Goal: Transaction & Acquisition: Download file/media

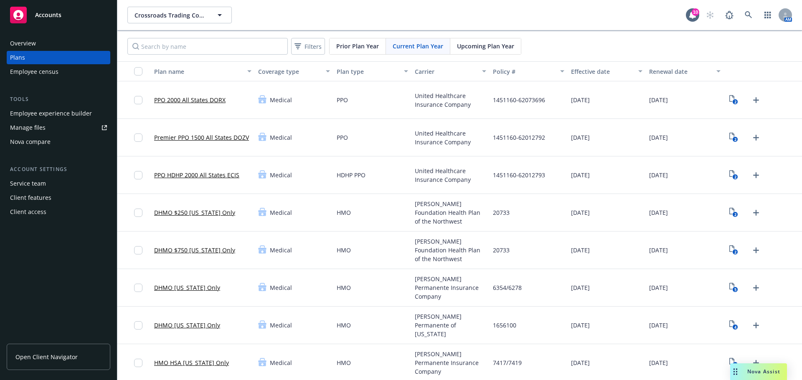
click at [765, 371] on span "Nova Assist" at bounding box center [763, 371] width 33 height 7
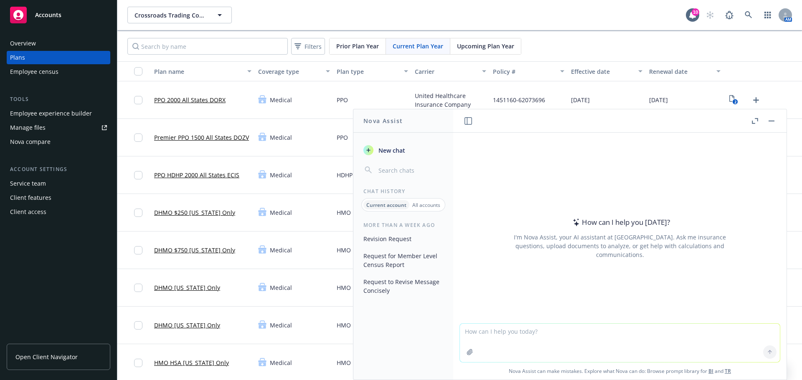
click at [464, 332] on textarea at bounding box center [620, 343] width 320 height 38
click at [481, 331] on textarea "Create Open Enrollment Carrier Schedule" at bounding box center [620, 342] width 320 height 39
click at [648, 332] on textarea "Create Excel Spreadsheet for Open Enrollment Carrier Schedule" at bounding box center [620, 342] width 320 height 39
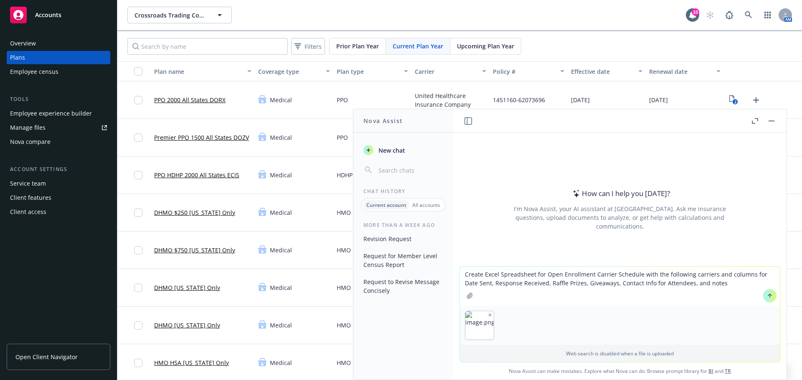
type textarea "Create Excel Spreadsheet for Open Enrollment Carrier Schedule with the followin…"
click at [767, 297] on icon at bounding box center [770, 296] width 6 height 6
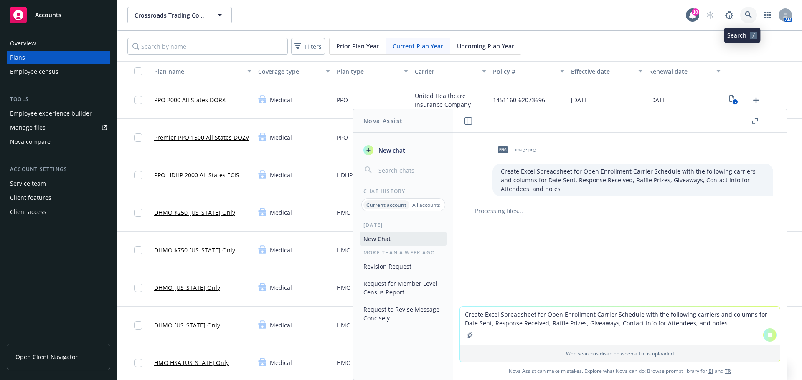
click at [745, 16] on icon at bounding box center [749, 15] width 8 height 8
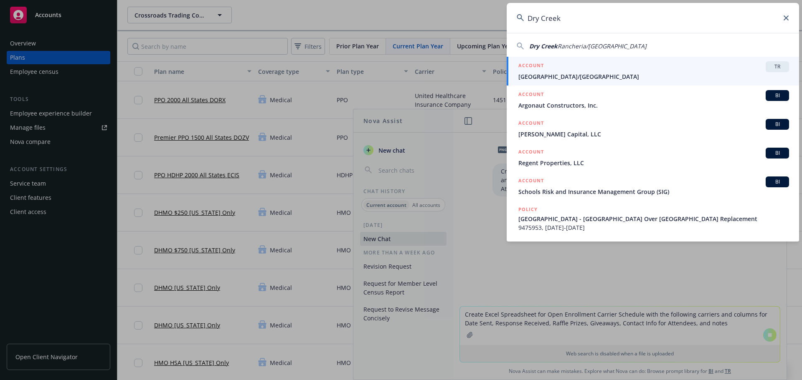
type input "Dry Creek"
click at [711, 74] on span "[GEOGRAPHIC_DATA]/[GEOGRAPHIC_DATA]" at bounding box center [653, 76] width 271 height 9
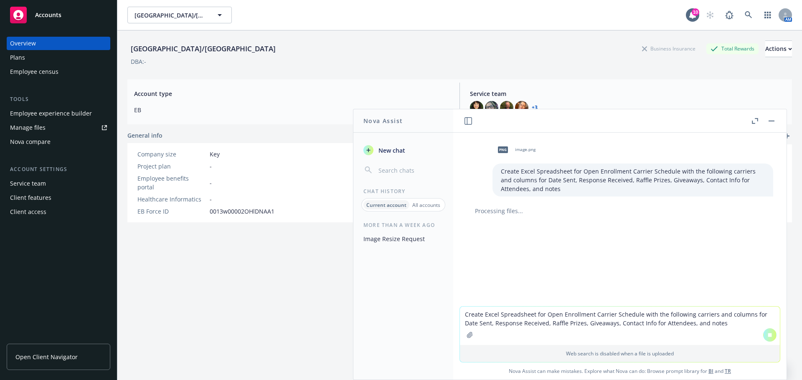
click at [43, 360] on span "Open Client Navigator" at bounding box center [46, 357] width 62 height 9
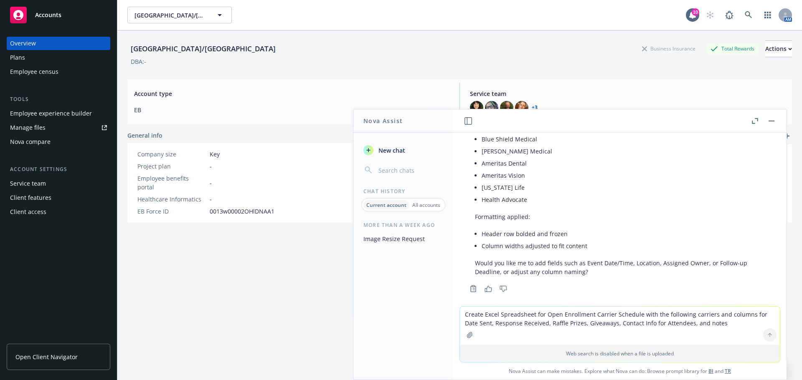
scroll to position [239, 0]
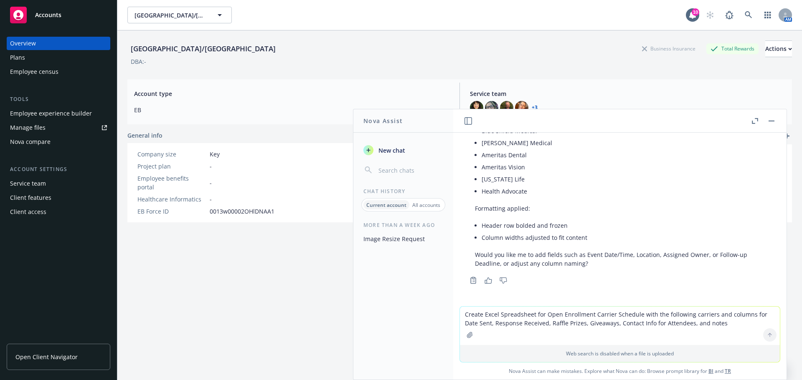
click at [463, 317] on textarea "Create Excel Spreadsheet for Open Enrollment Carrier Schedule with the followin…" at bounding box center [620, 326] width 320 height 38
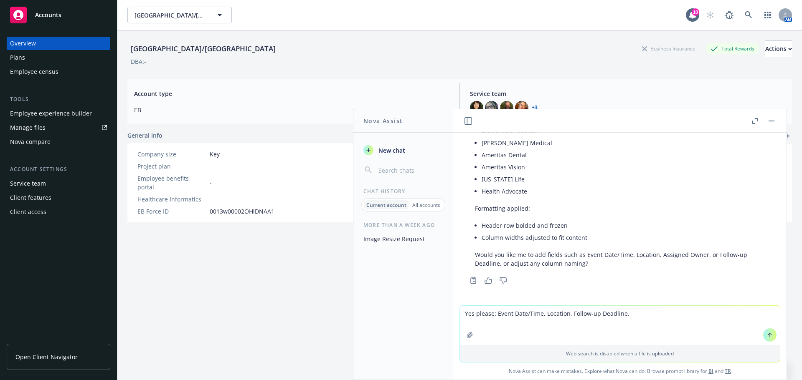
type textarea "Yes please: Event Date/Time, Location, Follow-up Deadline."
click at [768, 336] on icon at bounding box center [770, 335] width 6 height 6
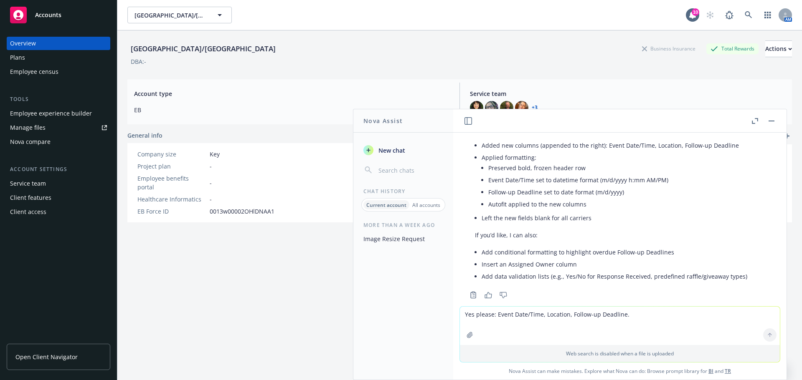
scroll to position [486, 0]
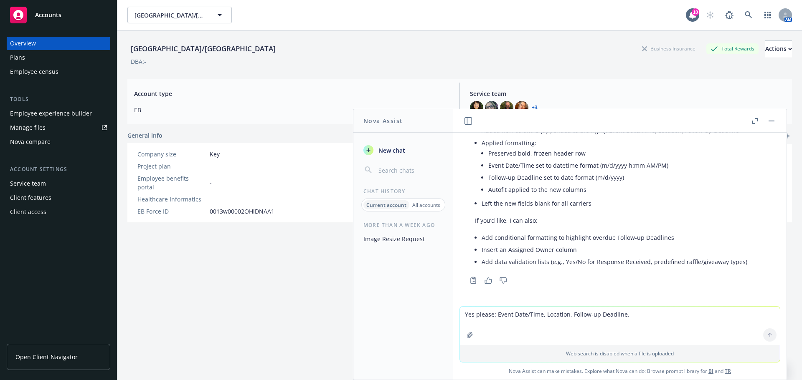
click at [463, 316] on textarea "Yes please: Event Date/Time, Location, Follow-up Deadline." at bounding box center [620, 326] width 320 height 38
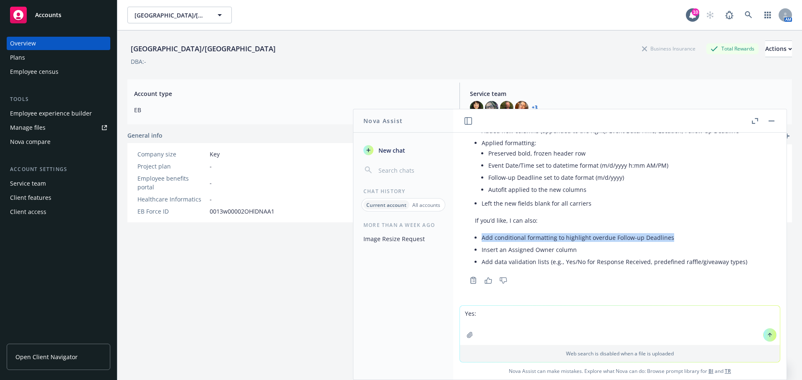
drag, startPoint x: 483, startPoint y: 238, endPoint x: 670, endPoint y: 238, distance: 187.5
click at [670, 238] on li "Add conditional formatting to highlight overdue Follow-up Deadlines" at bounding box center [615, 238] width 266 height 12
copy li "Add conditional formatting to highlight overdue Follow-up Deadlines"
click at [483, 314] on textarea "Yes:" at bounding box center [620, 325] width 320 height 39
paste textarea "Add conditional formatting to highlight overdue Follow-up Deadlines"
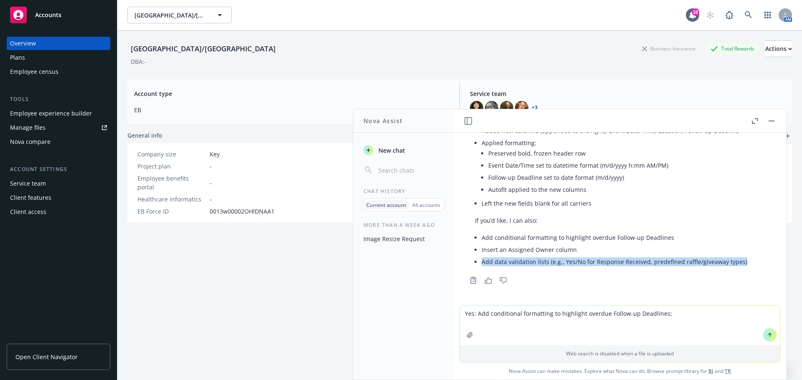
drag, startPoint x: 482, startPoint y: 261, endPoint x: 741, endPoint y: 261, distance: 259.8
click at [741, 261] on div "Updates made to the Open Enrollment Carrier Schedule: Added new columns (append…" at bounding box center [610, 188] width 289 height 165
copy li "Add data validation lists (e.g., Yes/No for Response Received, predefined raffl…"
click at [679, 314] on textarea "Yes: Add conditional formatting to highlight overdue Follow-up Deadlines;" at bounding box center [620, 325] width 320 height 39
paste textarea "Add data validation lists (e.g., Yes/No for Response Received, predefined raffl…"
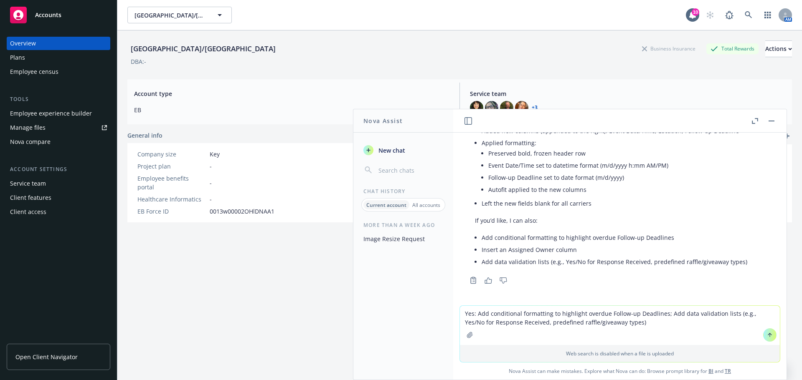
type textarea "Yes: Add conditional formatting to highlight overdue Follow-up Deadlines; Add d…"
click at [767, 335] on icon at bounding box center [770, 335] width 6 height 6
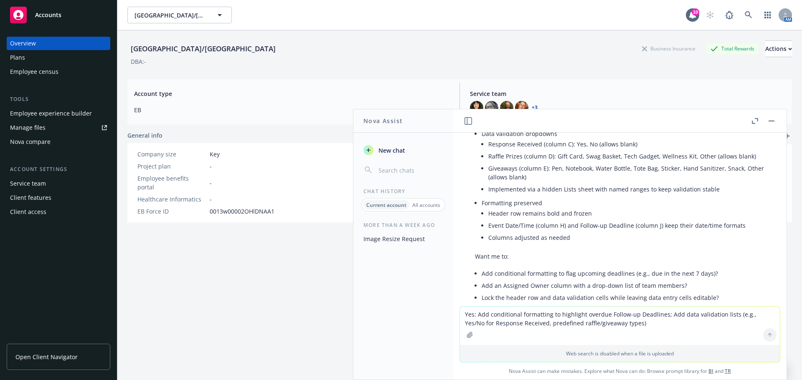
scroll to position [808, 0]
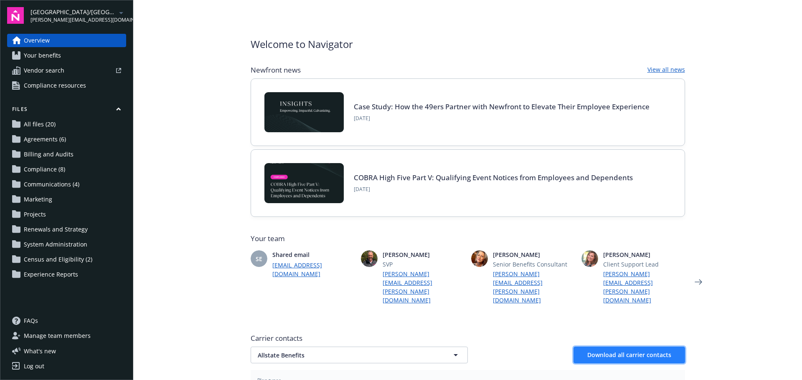
click at [650, 351] on span "Download all carrier contacts" at bounding box center [629, 355] width 84 height 8
